Goal: Ask a question

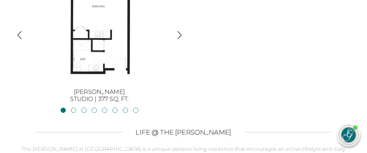
scroll to position [649, 0]
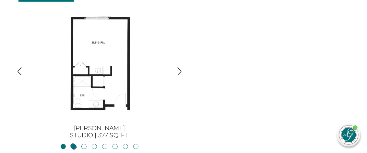
click at [73, 144] on link "JacksonStudio | 400 sq. ft." at bounding box center [73, 146] width 5 height 5
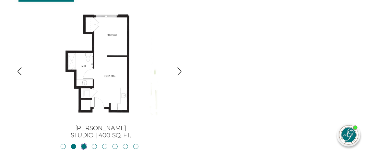
click at [83, 144] on link "Blue RidgeStudio | 400 sq. ft." at bounding box center [83, 146] width 5 height 5
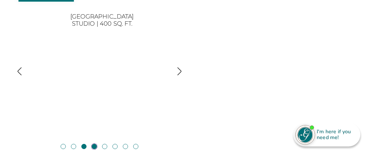
click at [93, 144] on link "Blackshear1BR, 1BA | 500 sq. ft." at bounding box center [94, 146] width 5 height 5
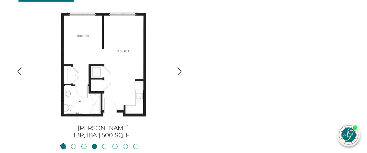
click at [65, 144] on link "BurtonStudio | 377 sq. ft." at bounding box center [63, 146] width 5 height 5
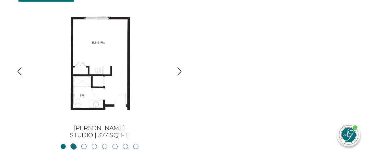
click at [74, 144] on link "JacksonStudio | 400 sq. ft." at bounding box center [73, 146] width 5 height 5
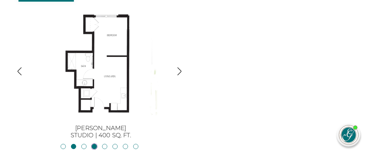
click at [95, 144] on link "Blackshear1BR, 1BA | 500 sq. ft." at bounding box center [94, 146] width 5 height 5
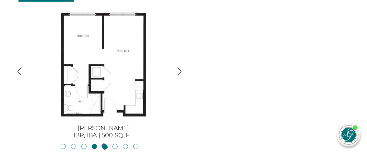
click at [104, 144] on link "Allatoona1BR, 1BA | 683 sq. ft." at bounding box center [104, 146] width 5 height 5
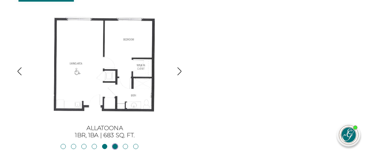
click at [116, 144] on link "Oconee2BR, 2BA | 818 sq. ft." at bounding box center [115, 146] width 5 height 5
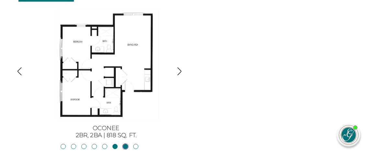
click at [124, 144] on link "Lanier2BR, 2BA | 825 sq. ft." at bounding box center [125, 146] width 5 height 5
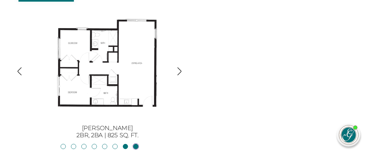
click at [134, 144] on link "Hartwell2BR, 2BA | 875 sq. ft." at bounding box center [135, 146] width 5 height 5
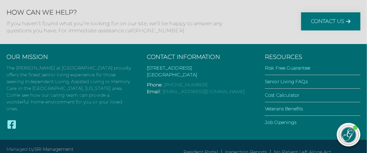
scroll to position [1271, 0]
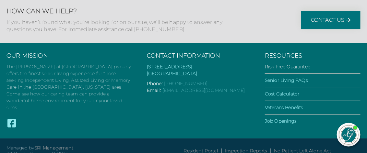
click at [284, 64] on link "Risk Free Guarantee" at bounding box center [287, 67] width 45 height 6
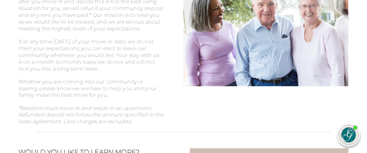
scroll to position [259, 0]
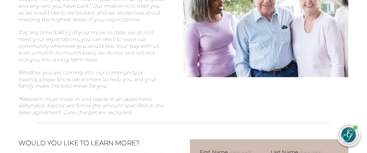
click at [208, 115] on div "Our Promise to You Nothing is more important to us than making sure your decisi…" at bounding box center [183, 23] width 331 height 187
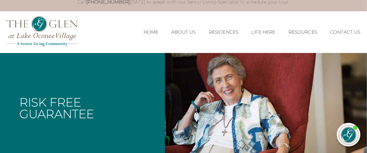
scroll to position [0, 0]
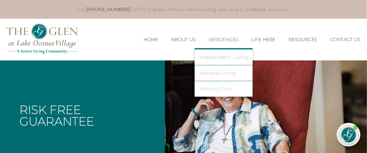
click at [215, 86] on link "Memory Care" at bounding box center [224, 89] width 48 height 6
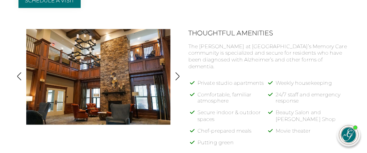
scroll to position [259, 0]
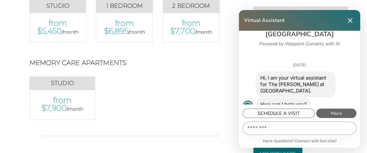
scroll to position [422, 0]
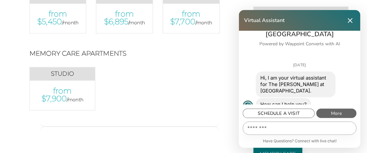
click at [263, 130] on textarea "Message…" at bounding box center [299, 128] width 113 height 13
type textarea "*"
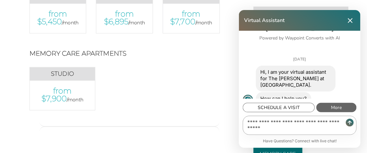
type textarea "**********"
click at [334, 104] on span "More" at bounding box center [337, 107] width 40 height 9
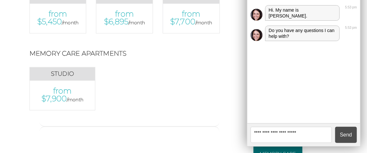
click at [276, 136] on textarea at bounding box center [291, 135] width 81 height 16
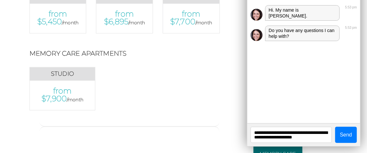
type textarea "**********"
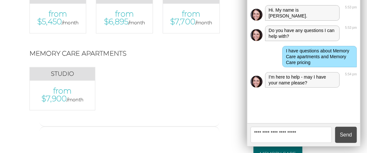
click at [262, 136] on textarea at bounding box center [291, 135] width 81 height 16
type textarea "**********"
click at [342, 136] on button "Send" at bounding box center [346, 135] width 22 height 16
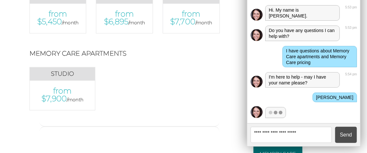
scroll to position [75, 0]
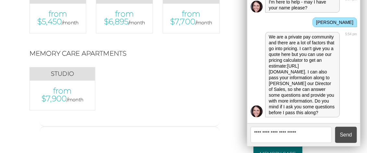
click at [277, 131] on textarea at bounding box center [291, 135] width 81 height 16
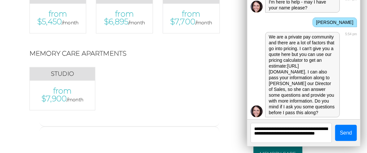
type textarea "**********"
click at [348, 130] on button "Send" at bounding box center [346, 133] width 22 height 16
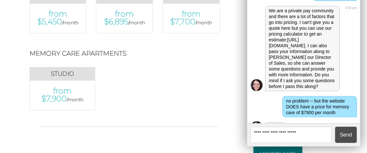
scroll to position [117, 0]
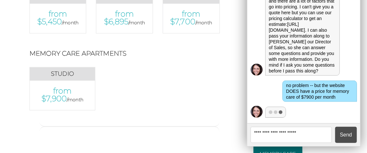
drag, startPoint x: 266, startPoint y: 22, endPoint x: 298, endPoint y: 30, distance: 32.0
click at [298, 30] on div "We are a private pay community and there are a lot of factors that go into pric…" at bounding box center [302, 33] width 75 height 86
copy link "https://theglenlakeoconee.com/cost-calculator"
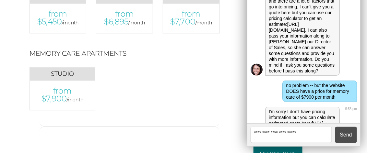
scroll to position [157, 0]
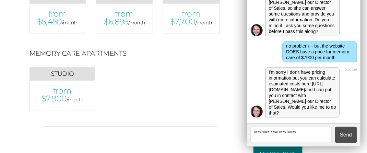
click at [271, 135] on textarea at bounding box center [291, 135] width 81 height 16
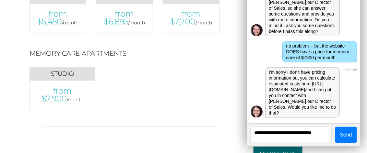
type textarea "**********"
click at [351, 138] on button "Send" at bounding box center [346, 135] width 22 height 16
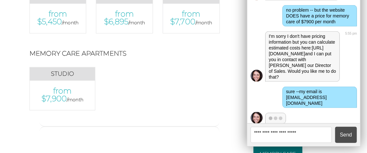
scroll to position [203, 0]
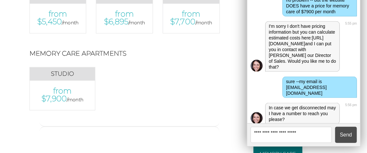
click at [286, 133] on textarea at bounding box center [291, 135] width 81 height 16
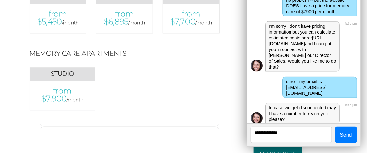
type textarea "**********"
click at [346, 137] on button "Send" at bounding box center [346, 135] width 22 height 16
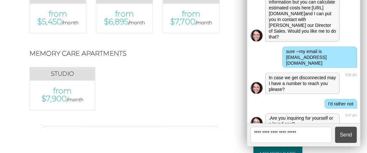
scroll to position [237, 0]
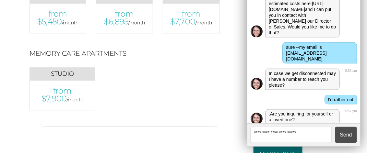
click at [272, 135] on textarea at bounding box center [291, 135] width 81 height 16
type textarea "******"
click at [346, 137] on button "Send" at bounding box center [346, 135] width 22 height 16
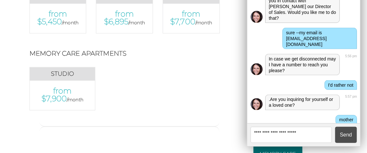
scroll to position [268, 0]
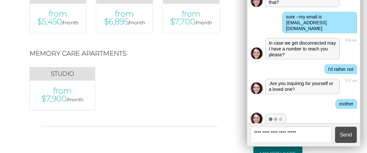
click at [335, 127] on button "Send" at bounding box center [346, 135] width 22 height 16
click at [259, 133] on textarea at bounding box center [291, 135] width 81 height 16
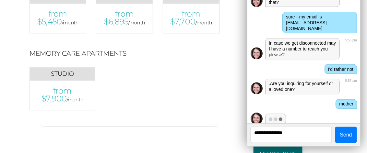
scroll to position [278, 0]
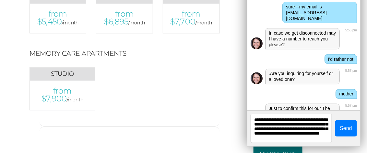
type textarea "**********"
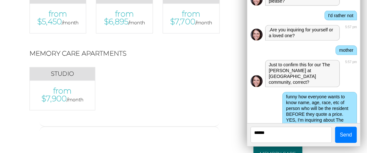
scroll to position [337, 0]
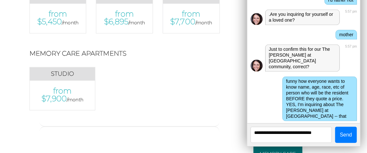
type textarea "**********"
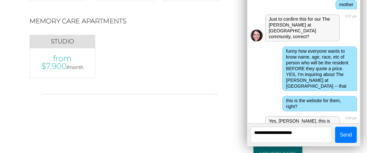
scroll to position [464, 0]
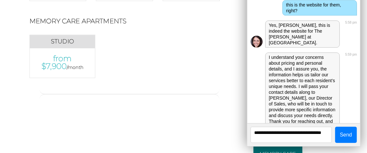
type textarea "**********"
click at [338, 141] on button "Send" at bounding box center [346, 135] width 22 height 16
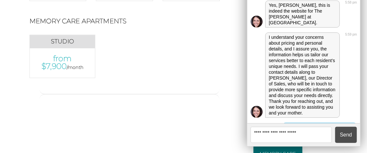
scroll to position [500, 0]
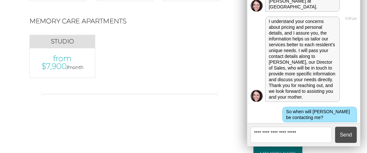
click at [277, 134] on textarea at bounding box center [291, 135] width 81 height 16
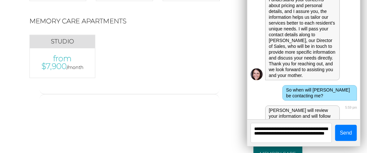
type textarea "**********"
click at [347, 134] on button "Send" at bounding box center [346, 133] width 22 height 16
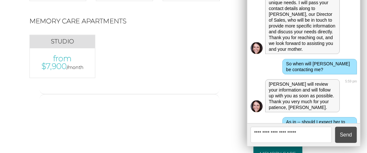
scroll to position [563, 0]
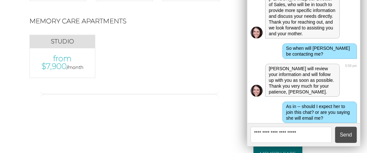
click at [258, 133] on textarea at bounding box center [291, 135] width 81 height 16
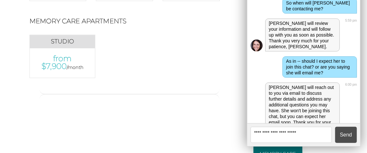
click at [277, 134] on textarea at bounding box center [291, 135] width 81 height 16
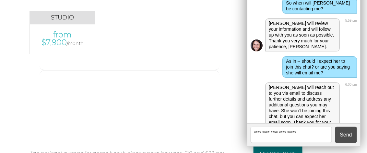
scroll to position [519, 0]
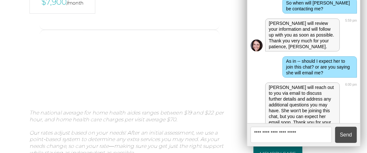
click at [225, 40] on div at bounding box center [130, 35] width 200 height 10
click at [285, 132] on textarea at bounding box center [291, 135] width 81 height 16
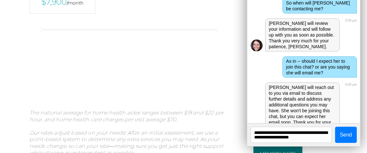
type textarea "**********"
click at [345, 134] on button "Send" at bounding box center [346, 135] width 22 height 16
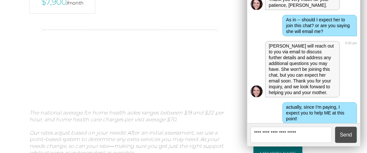
scroll to position [649, 0]
